Goal: Task Accomplishment & Management: Complete application form

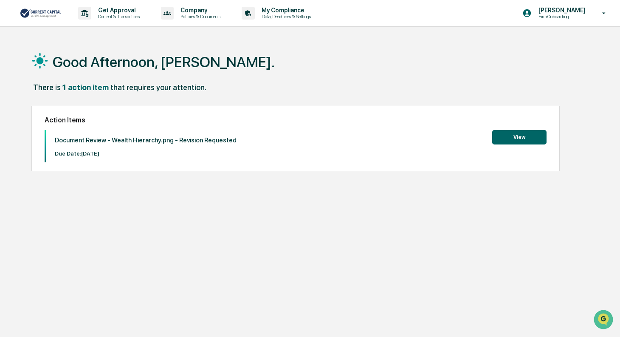
click at [112, 227] on div "Good Afternoon, Lyndsay. There is 1 action item that requires your attention. A…" at bounding box center [310, 208] width 583 height 337
click at [98, 11] on p "Get Approval" at bounding box center [117, 10] width 53 height 7
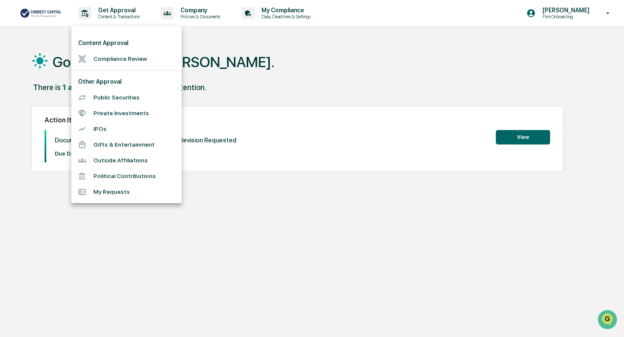
click at [116, 58] on li "Compliance Review" at bounding box center [126, 59] width 110 height 16
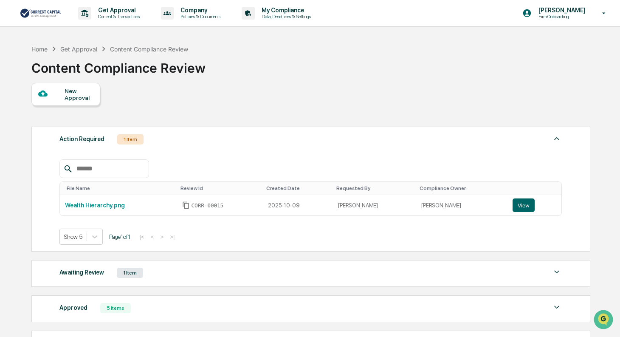
click at [88, 94] on div "New Approval" at bounding box center [79, 94] width 28 height 14
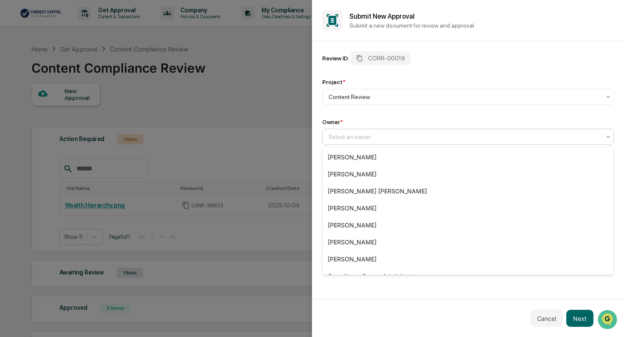
click at [337, 137] on div at bounding box center [464, 136] width 272 height 8
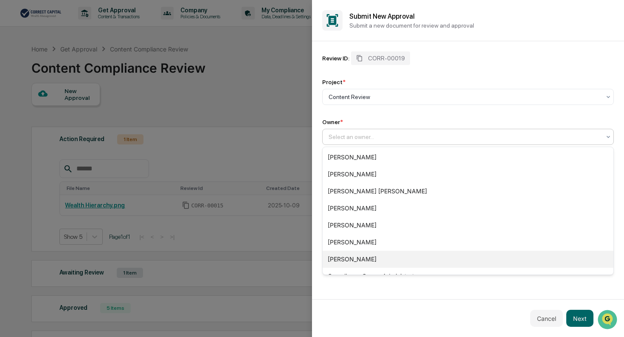
click at [343, 255] on div "[PERSON_NAME]" at bounding box center [468, 258] width 291 height 17
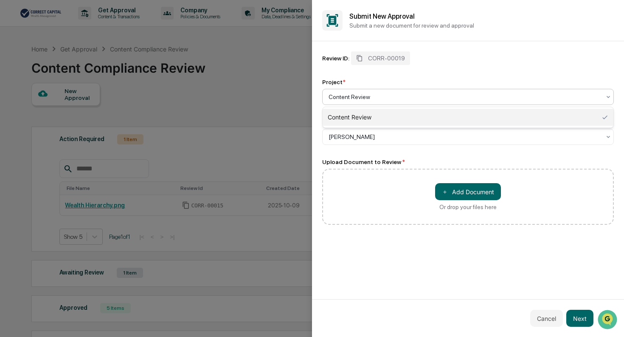
click at [373, 96] on div at bounding box center [464, 97] width 272 height 8
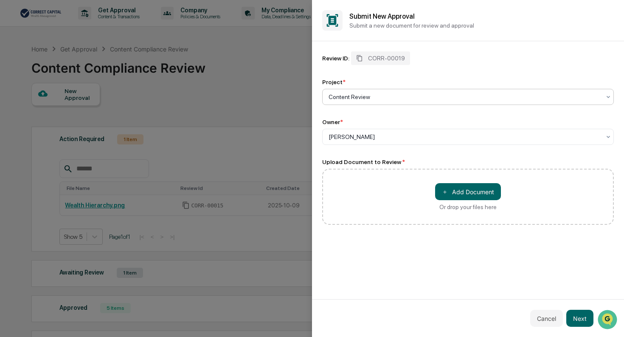
click at [373, 96] on div at bounding box center [464, 97] width 272 height 8
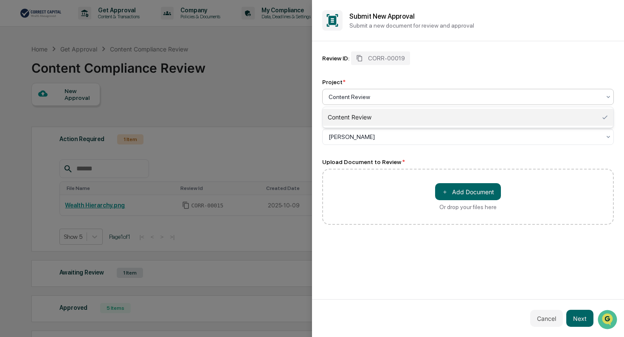
drag, startPoint x: 373, startPoint y: 96, endPoint x: 345, endPoint y: 96, distance: 27.2
click at [345, 96] on div at bounding box center [464, 97] width 272 height 8
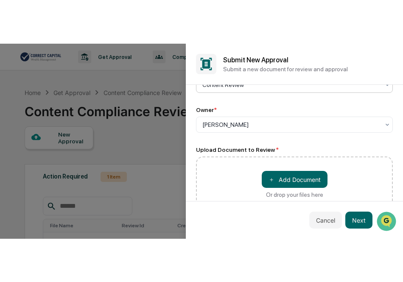
scroll to position [64, 0]
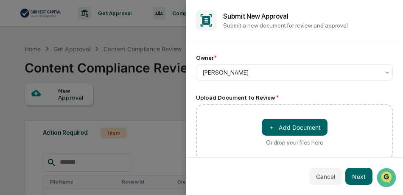
click at [221, 179] on div "Cancel Next" at bounding box center [294, 176] width 217 height 38
drag, startPoint x: 204, startPoint y: 193, endPoint x: 205, endPoint y: 187, distance: 6.5
click at [205, 191] on div "Cancel Next" at bounding box center [294, 176] width 217 height 38
click at [205, 187] on div "Cancel Next" at bounding box center [294, 176] width 217 height 38
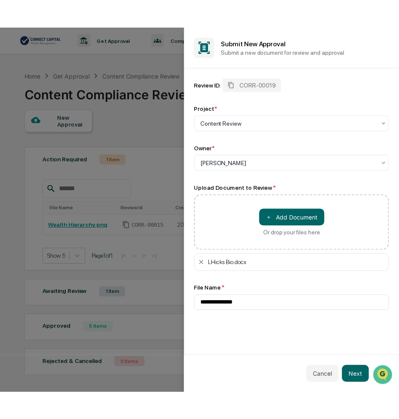
scroll to position [0, 0]
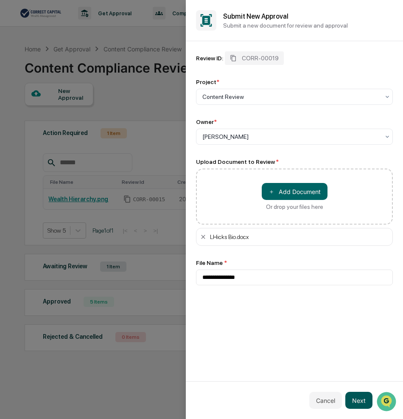
click at [357, 336] on button "Next" at bounding box center [358, 400] width 27 height 17
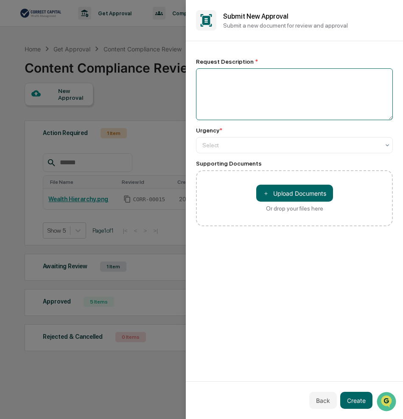
click at [220, 81] on textarea at bounding box center [294, 94] width 197 height 52
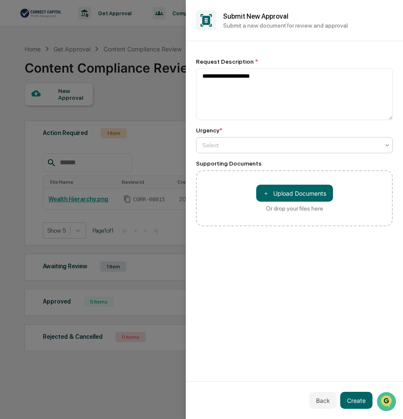
click at [215, 148] on div at bounding box center [290, 145] width 177 height 8
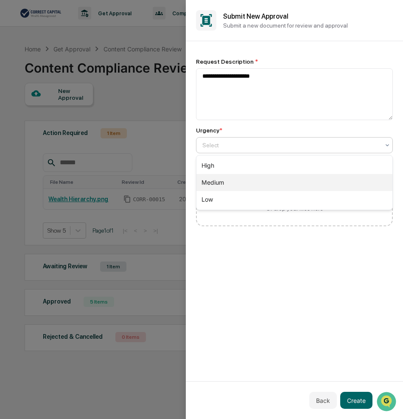
click at [213, 184] on div "Medium" at bounding box center [294, 182] width 196 height 17
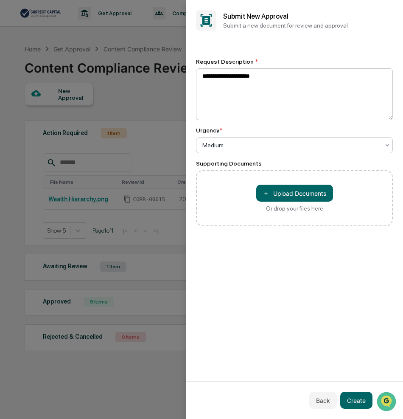
click at [273, 77] on textarea "**********" at bounding box center [294, 94] width 197 height 52
click at [262, 76] on textarea "**********" at bounding box center [294, 94] width 197 height 52
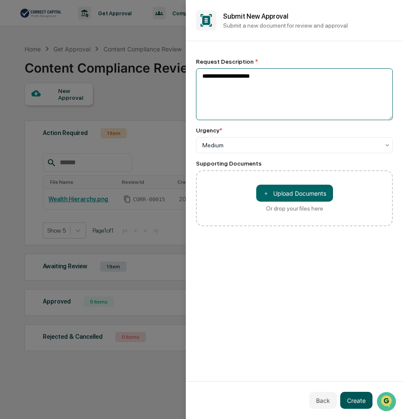
type textarea "**********"
click at [360, 336] on button "Create" at bounding box center [356, 400] width 32 height 17
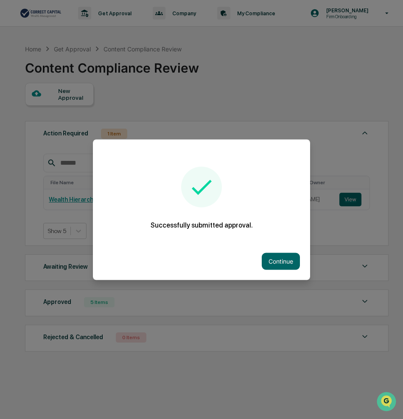
click at [288, 86] on div at bounding box center [201, 209] width 403 height 419
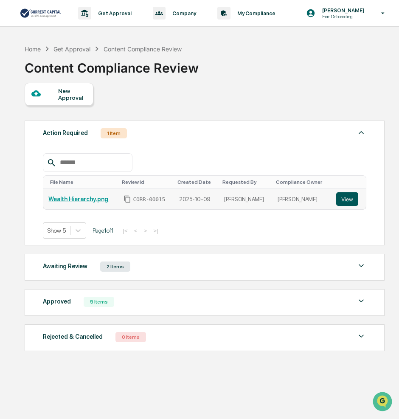
click at [347, 201] on button "View" at bounding box center [347, 199] width 22 height 14
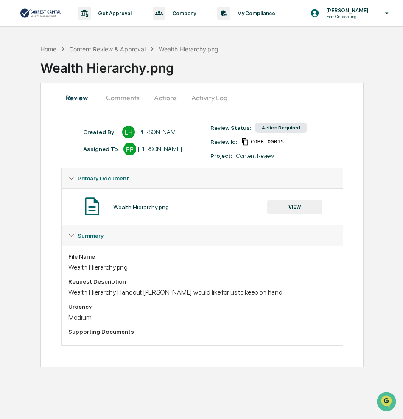
click at [285, 206] on button "VIEW" at bounding box center [294, 207] width 55 height 14
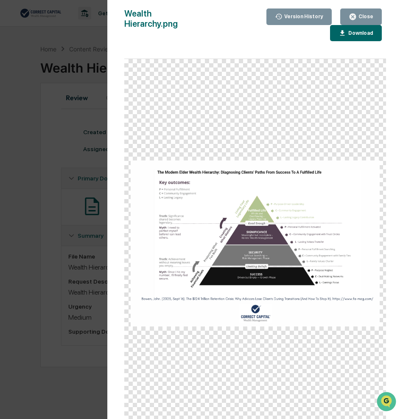
click at [352, 11] on button "Close" at bounding box center [361, 16] width 42 height 17
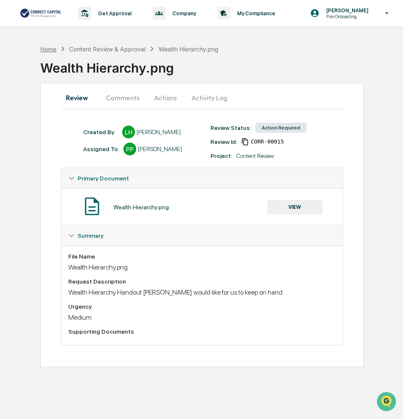
click at [48, 48] on div "Home" at bounding box center [48, 48] width 16 height 7
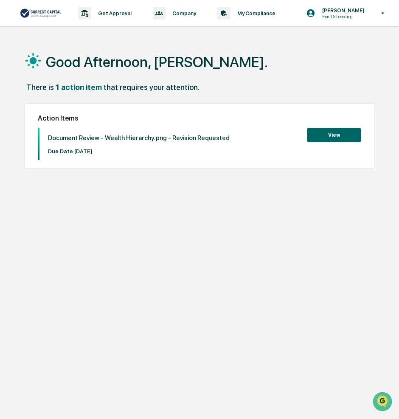
click at [343, 133] on button "View" at bounding box center [334, 135] width 54 height 14
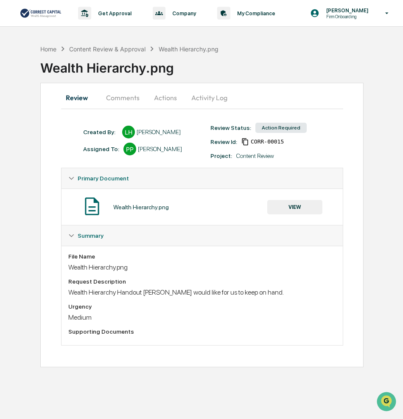
click at [197, 95] on button "Activity Log" at bounding box center [210, 97] width 50 height 20
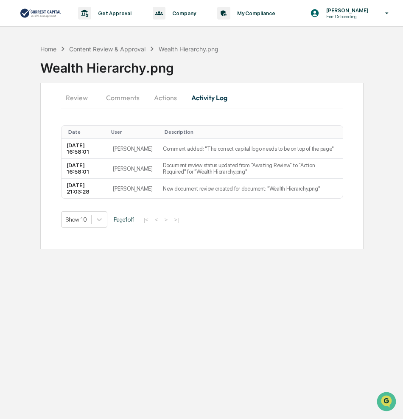
click at [77, 96] on button "Review" at bounding box center [80, 97] width 38 height 20
